Goal: Task Accomplishment & Management: Use online tool/utility

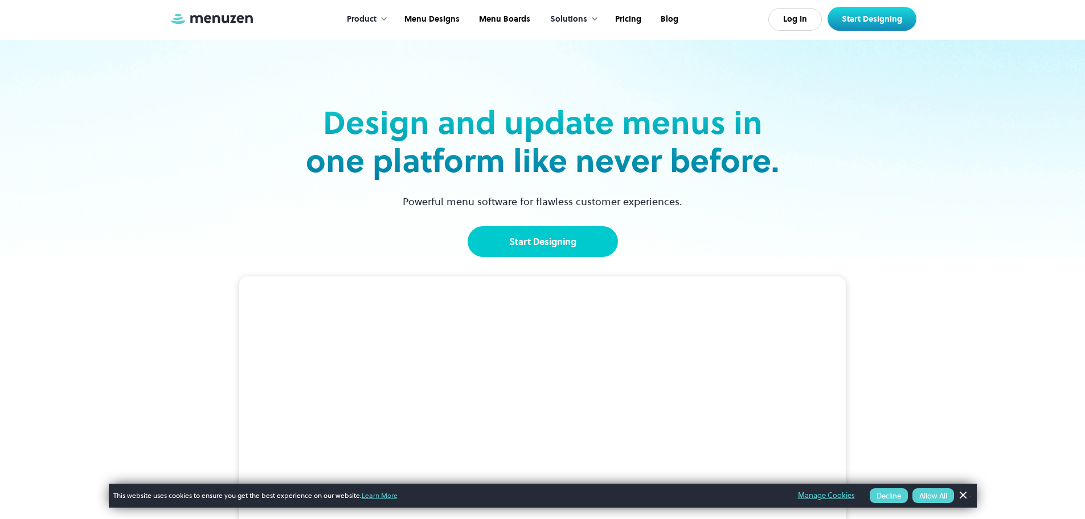
click at [548, 239] on link "Start Designing" at bounding box center [543, 241] width 150 height 31
